Goal: Task Accomplishment & Management: Complete application form

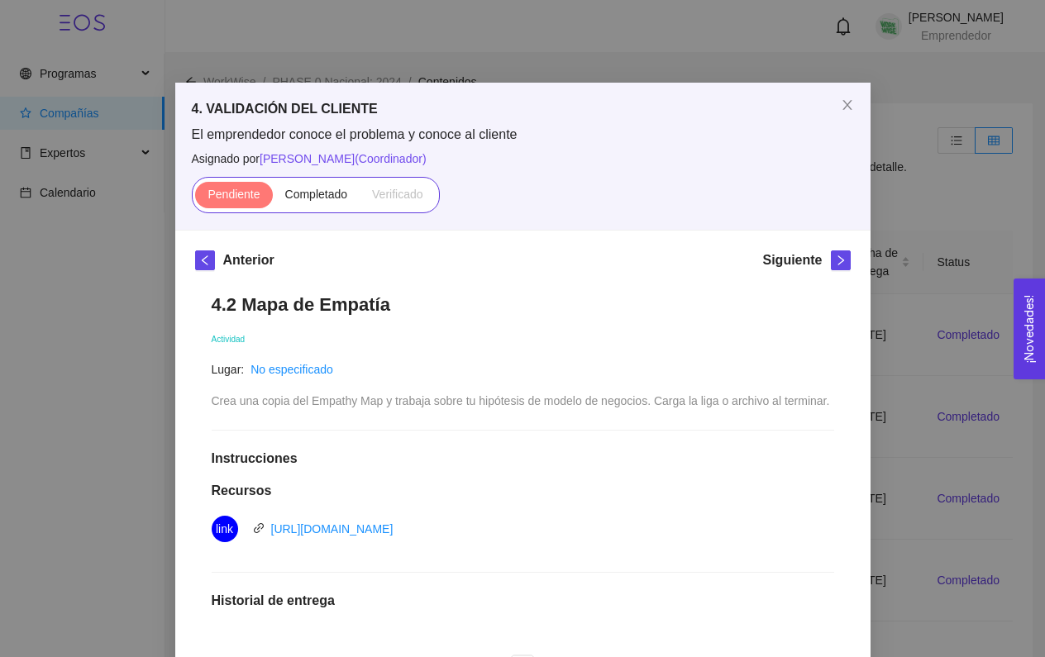
scroll to position [668, 0]
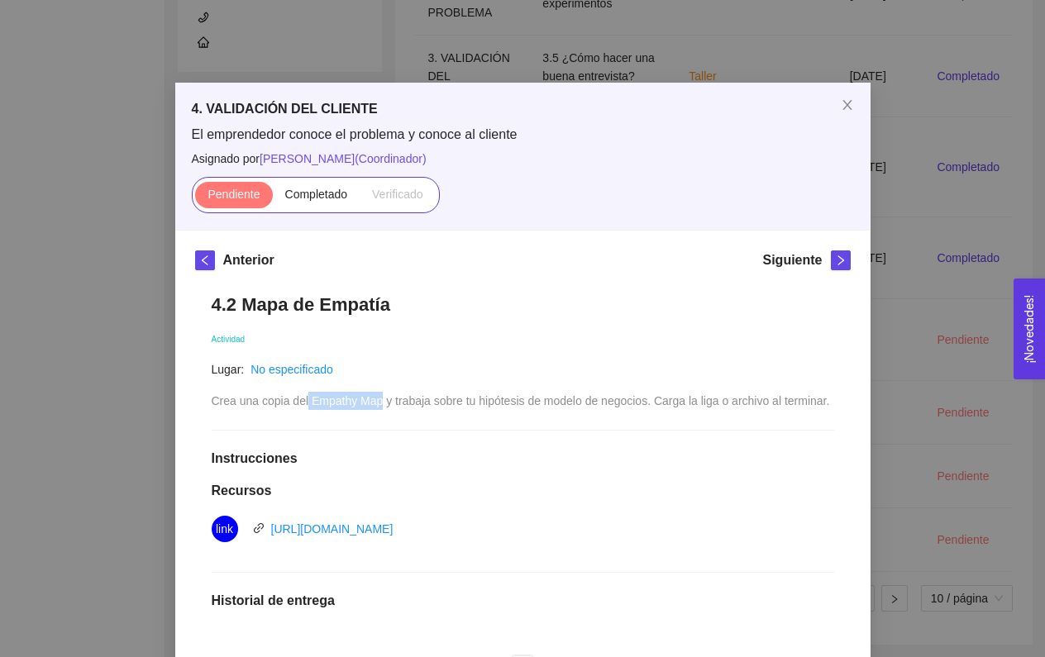
drag, startPoint x: 311, startPoint y: 401, endPoint x: 387, endPoint y: 401, distance: 76.1
click at [387, 401] on span "Crea una copia del Empathy Map y trabaja sobre tu hipótesis de modelo de negoci…" at bounding box center [521, 400] width 618 height 13
copy span "Empathy Map"
click at [847, 100] on icon "close" at bounding box center [847, 104] width 13 height 13
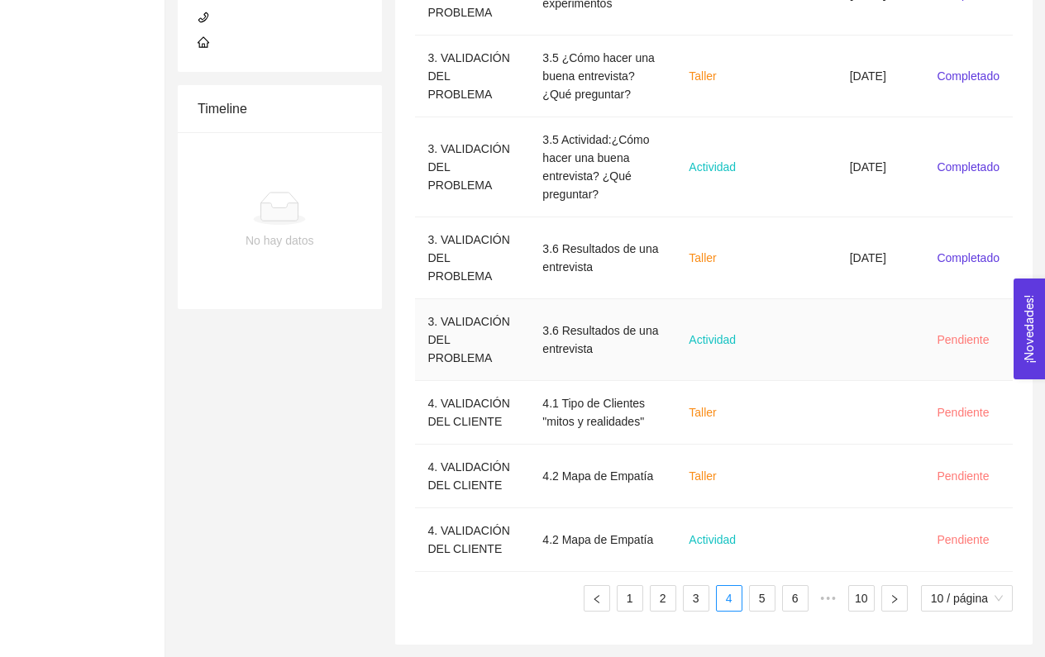
click at [685, 299] on td "Actividad" at bounding box center [717, 340] width 84 height 82
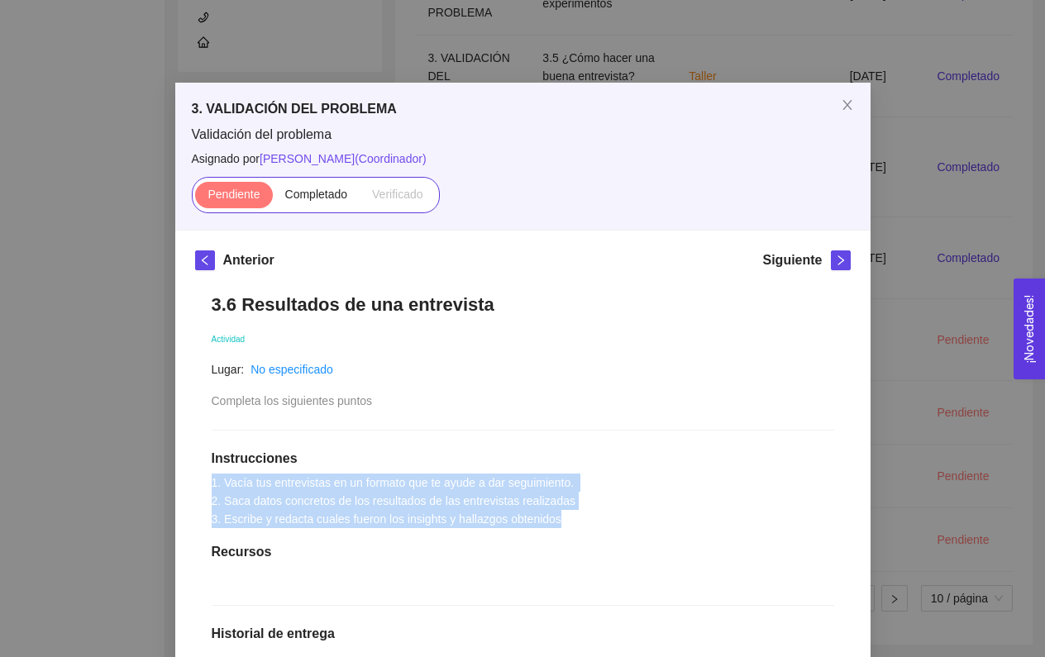
drag, startPoint x: 207, startPoint y: 480, endPoint x: 618, endPoint y: 513, distance: 412.3
click at [618, 514] on div "3.6 Resultados de una entrevista Actividad Lugar: No especificado Completa los …" at bounding box center [523, 595] width 656 height 637
copy span "1. Vacía tus entrevistas en un formato que te ayude a dar seguimiento. 2. Saca …"
click at [855, 107] on span "Close" at bounding box center [847, 106] width 46 height 46
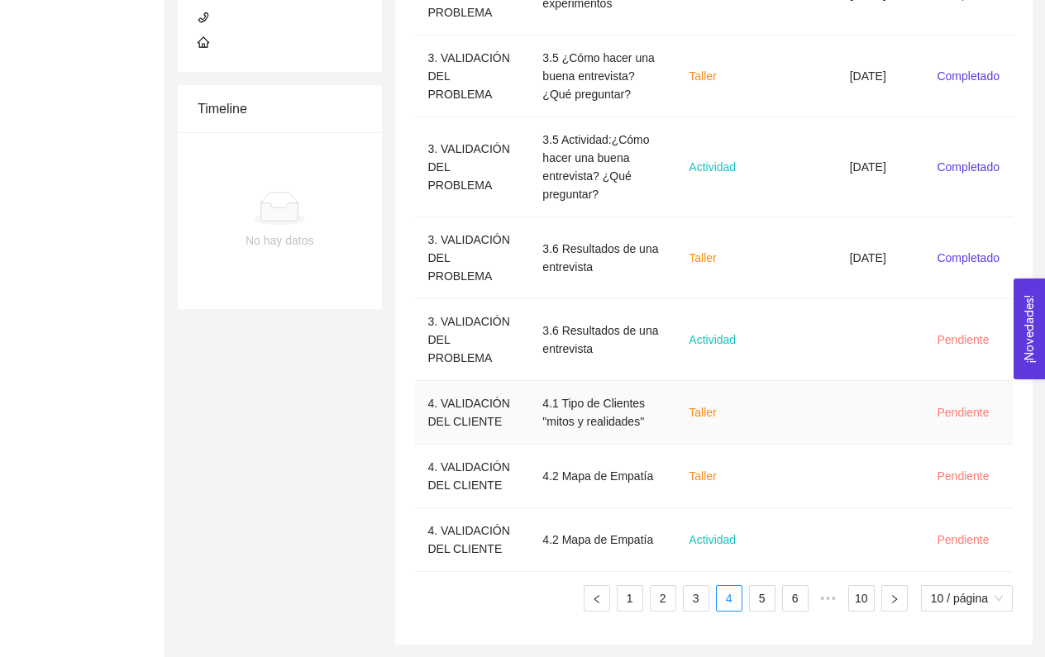
click at [189, 275] on section "Programas Compañías Expertos Calendario [PERSON_NAME] Emprendedor WorkWise / PH…" at bounding box center [522, 77] width 1045 height 1162
click at [338, 292] on div "Summary W Editar Folio: COMP-04540 WorkWise Editar One Pager Contacto Editar Lu…" at bounding box center [279, 122] width 217 height 1046
click at [613, 381] on td "4.1 Tipo de Clientes "mitos y realidades"" at bounding box center [602, 413] width 146 height 64
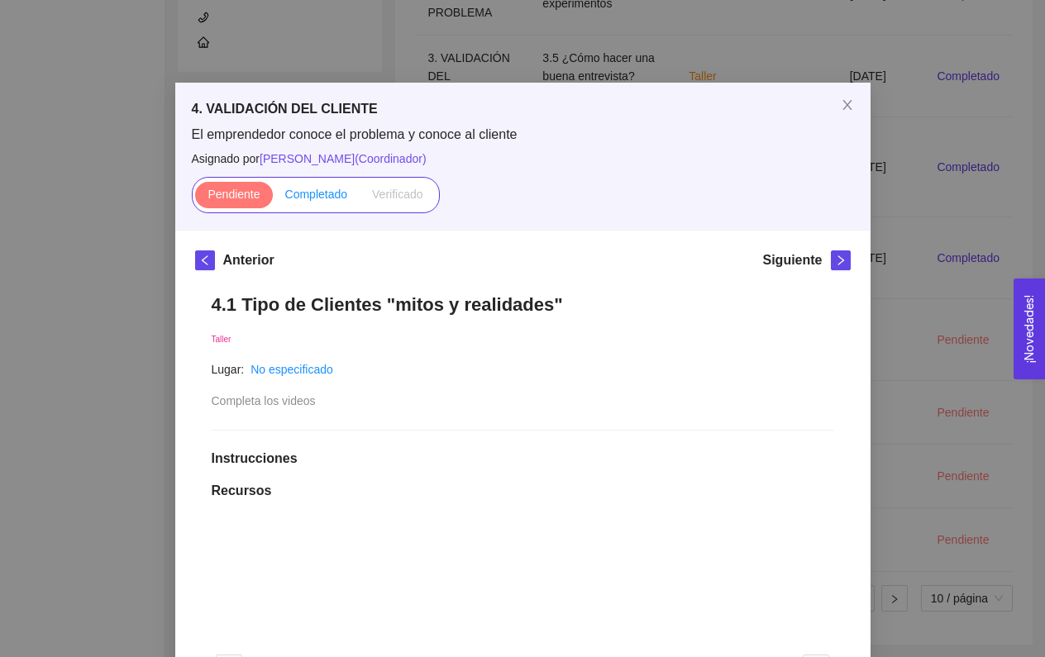
click at [328, 195] on span "Completado" at bounding box center [316, 194] width 63 height 13
click at [273, 198] on input "Completado" at bounding box center [273, 198] width 0 height 0
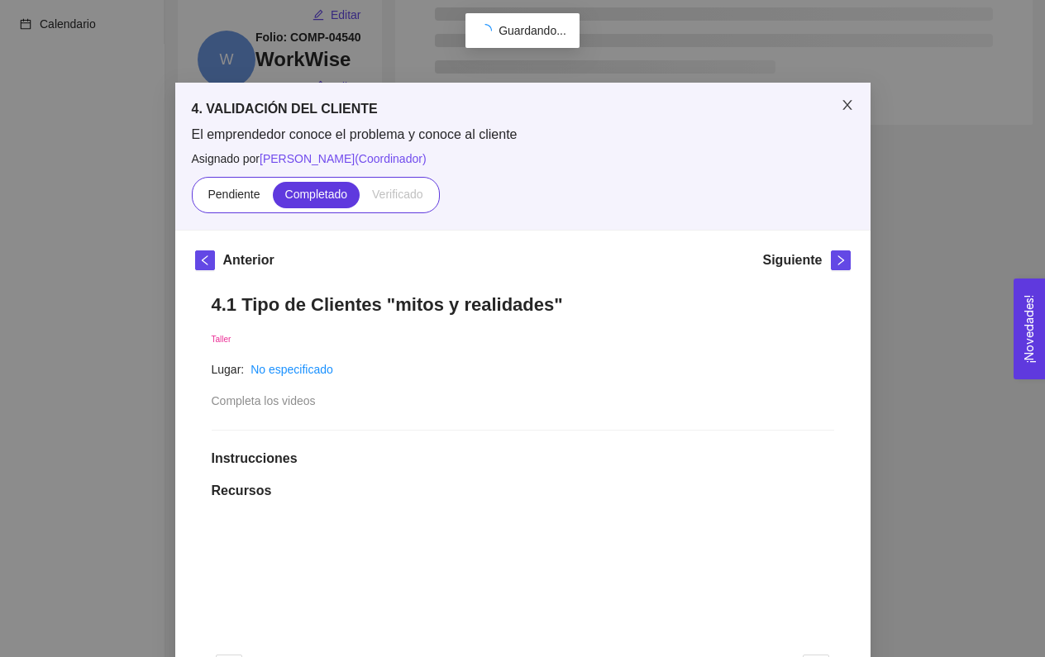
scroll to position [186, 0]
click at [842, 106] on icon "close" at bounding box center [847, 104] width 13 height 13
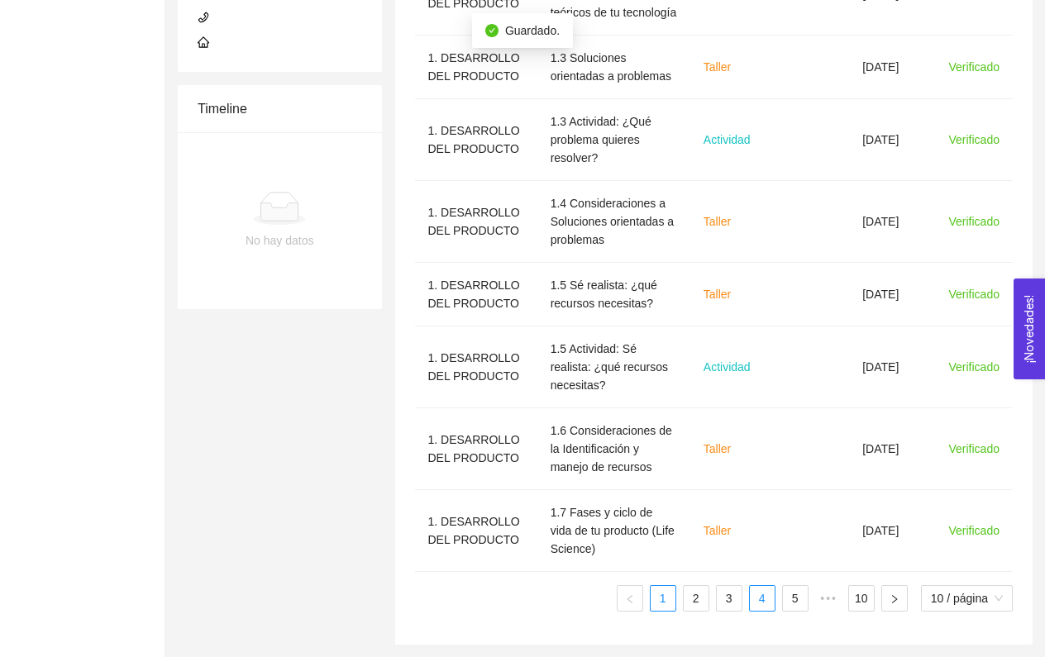
click at [760, 586] on li "4" at bounding box center [762, 598] width 26 height 26
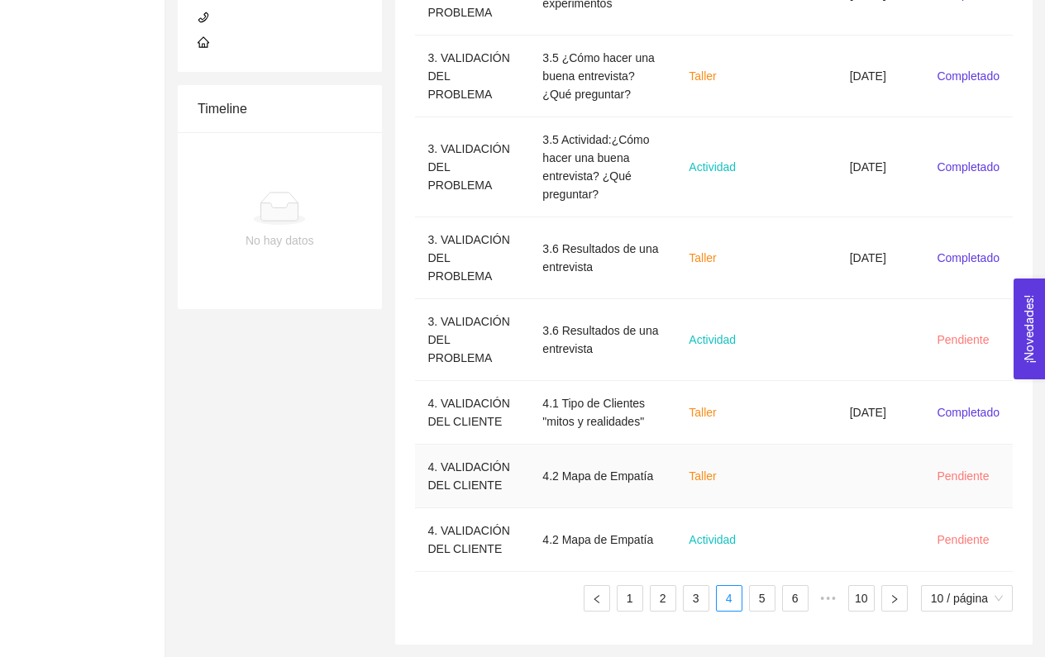
click at [780, 445] on td at bounding box center [798, 477] width 77 height 64
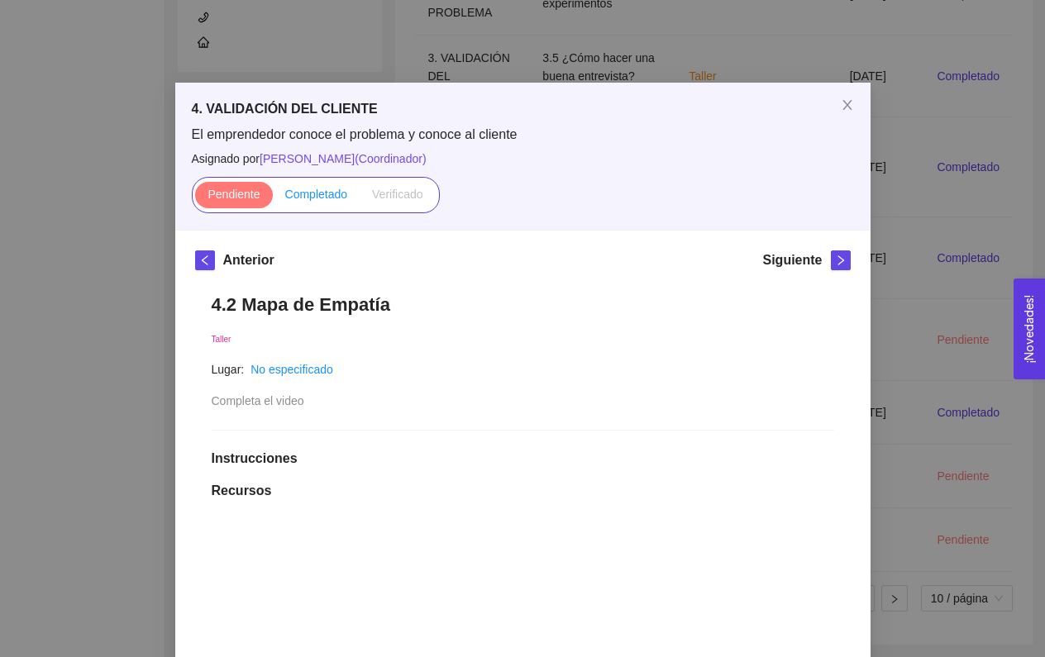
click at [318, 184] on label "Completado" at bounding box center [317, 195] width 88 height 26
click at [273, 198] on input "Completado" at bounding box center [273, 198] width 0 height 0
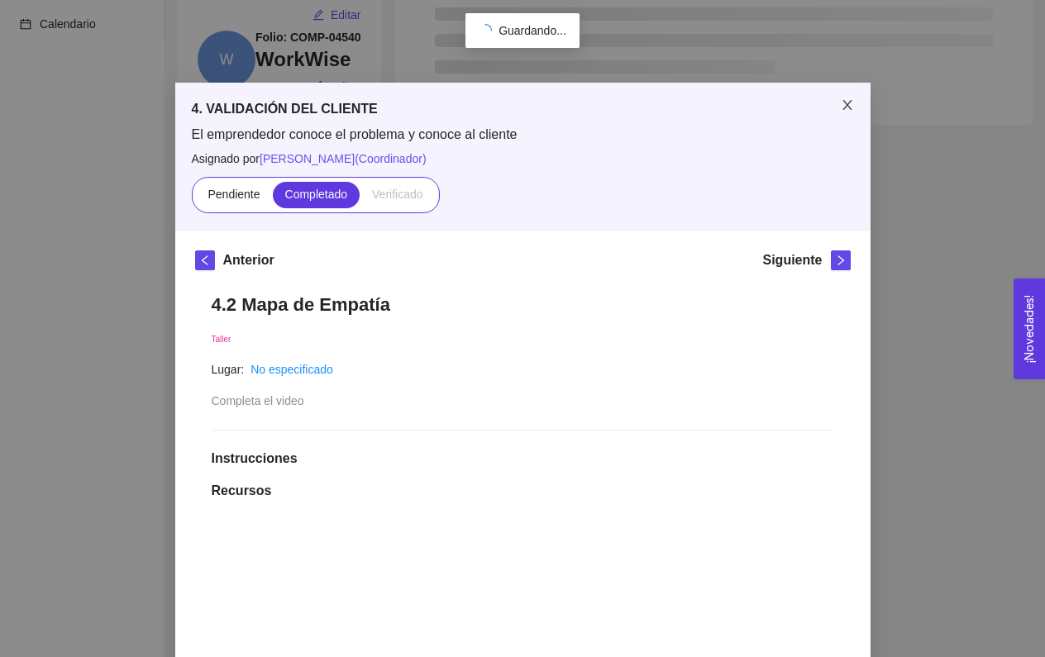
scroll to position [186, 0]
click at [845, 104] on icon "close" at bounding box center [846, 105] width 9 height 10
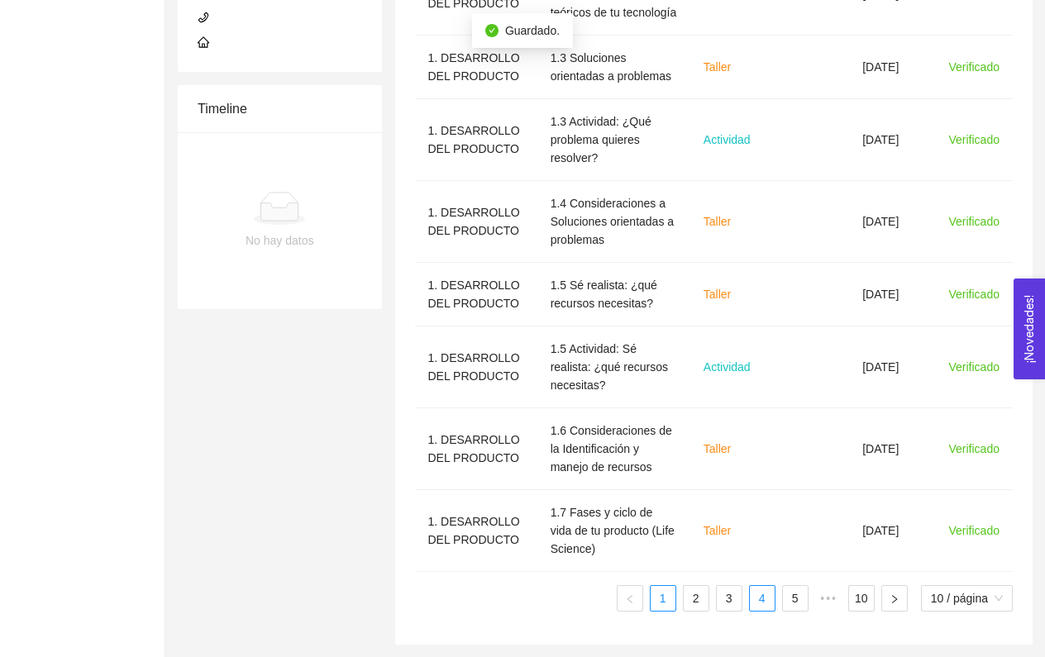
click at [752, 599] on link "4" at bounding box center [762, 598] width 25 height 25
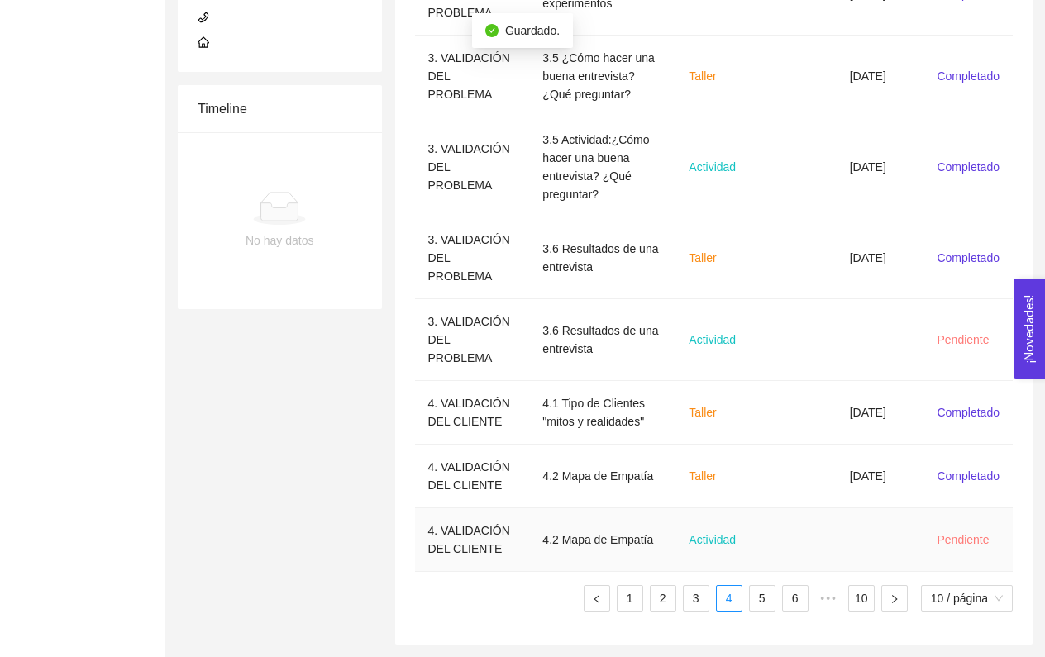
scroll to position [668, 0]
click at [633, 545] on td "4.2 Mapa de Empatía" at bounding box center [602, 540] width 146 height 64
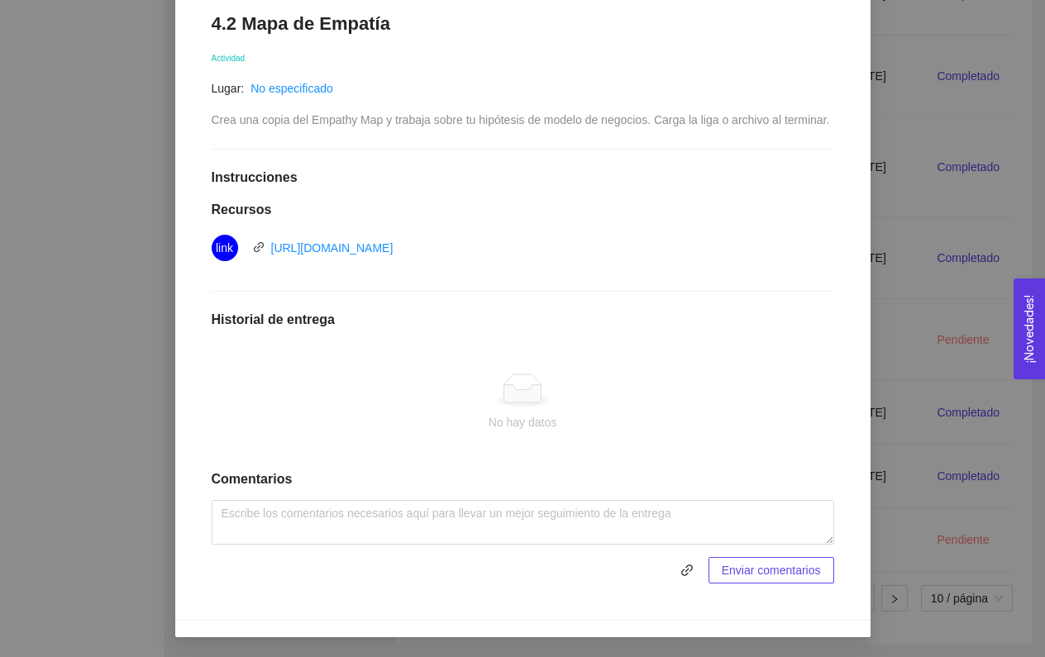
scroll to position [297, 0]
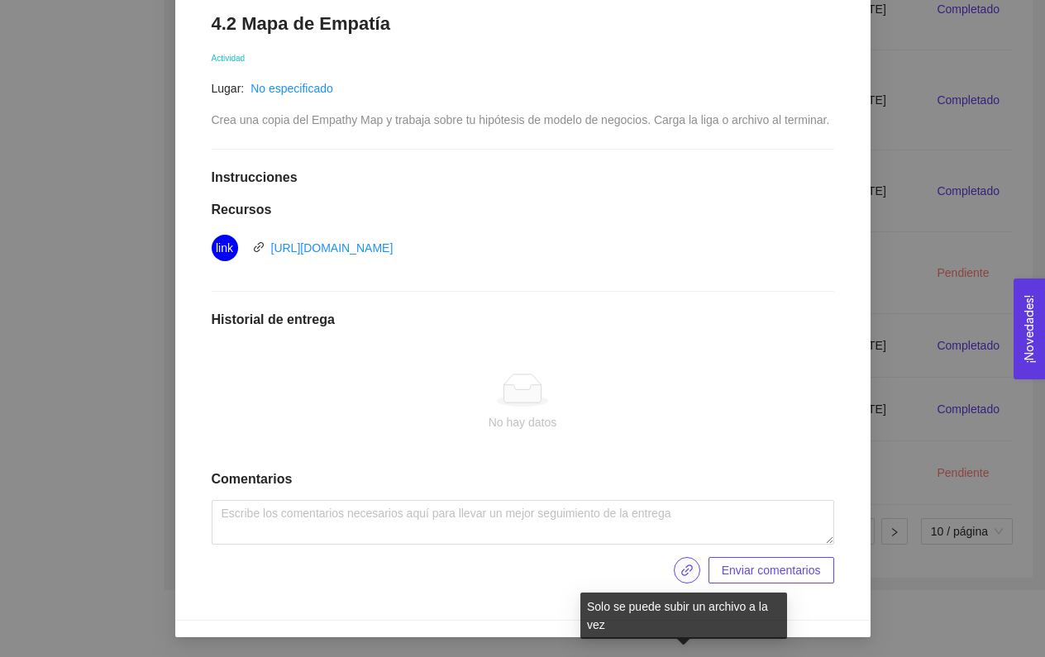
click at [680, 574] on icon "link" at bounding box center [686, 570] width 13 height 13
